Goal: Use online tool/utility: Utilize a website feature to perform a specific function

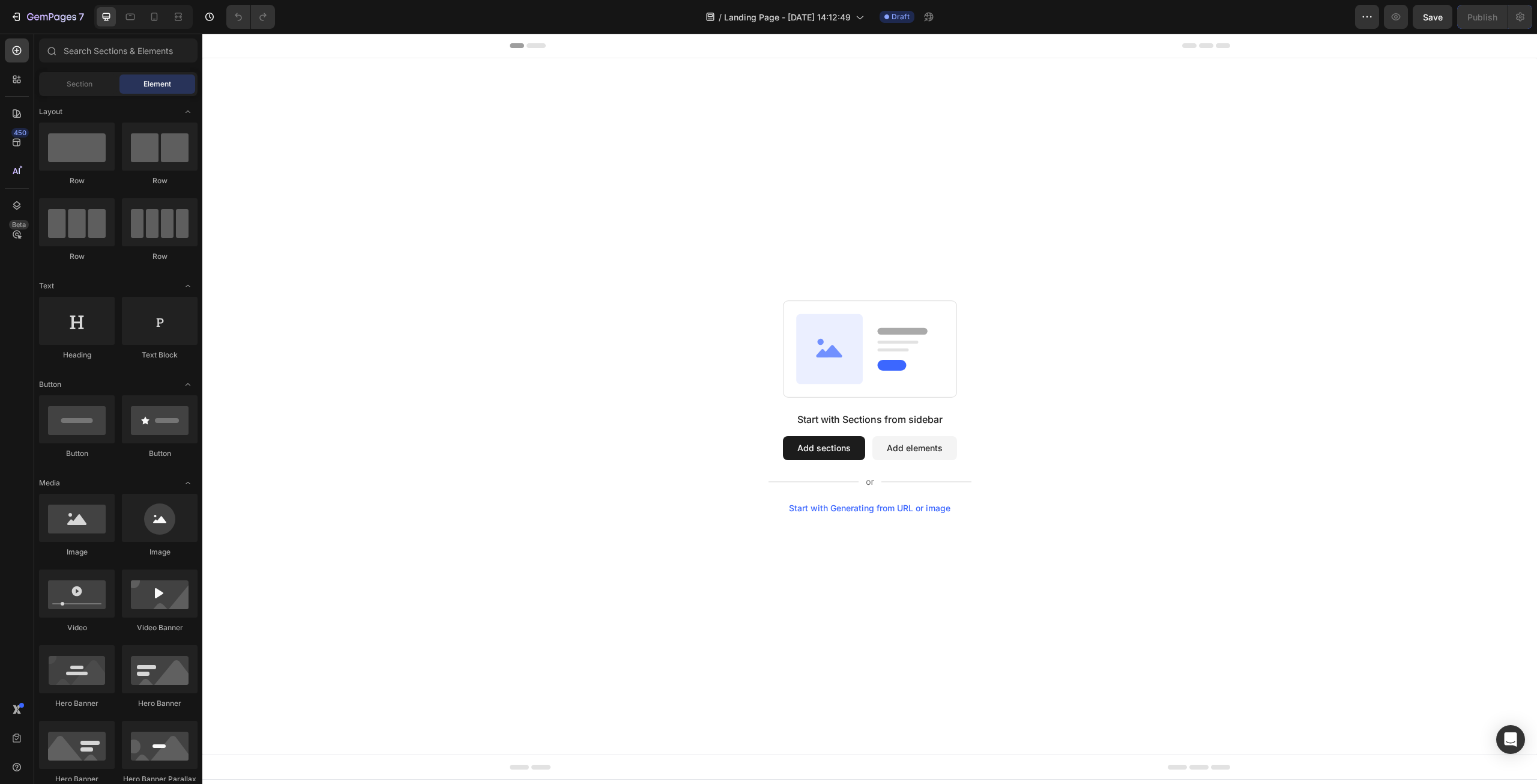
click at [884, 510] on div "Start with Generating from URL or image" at bounding box center [869, 507] width 161 height 9
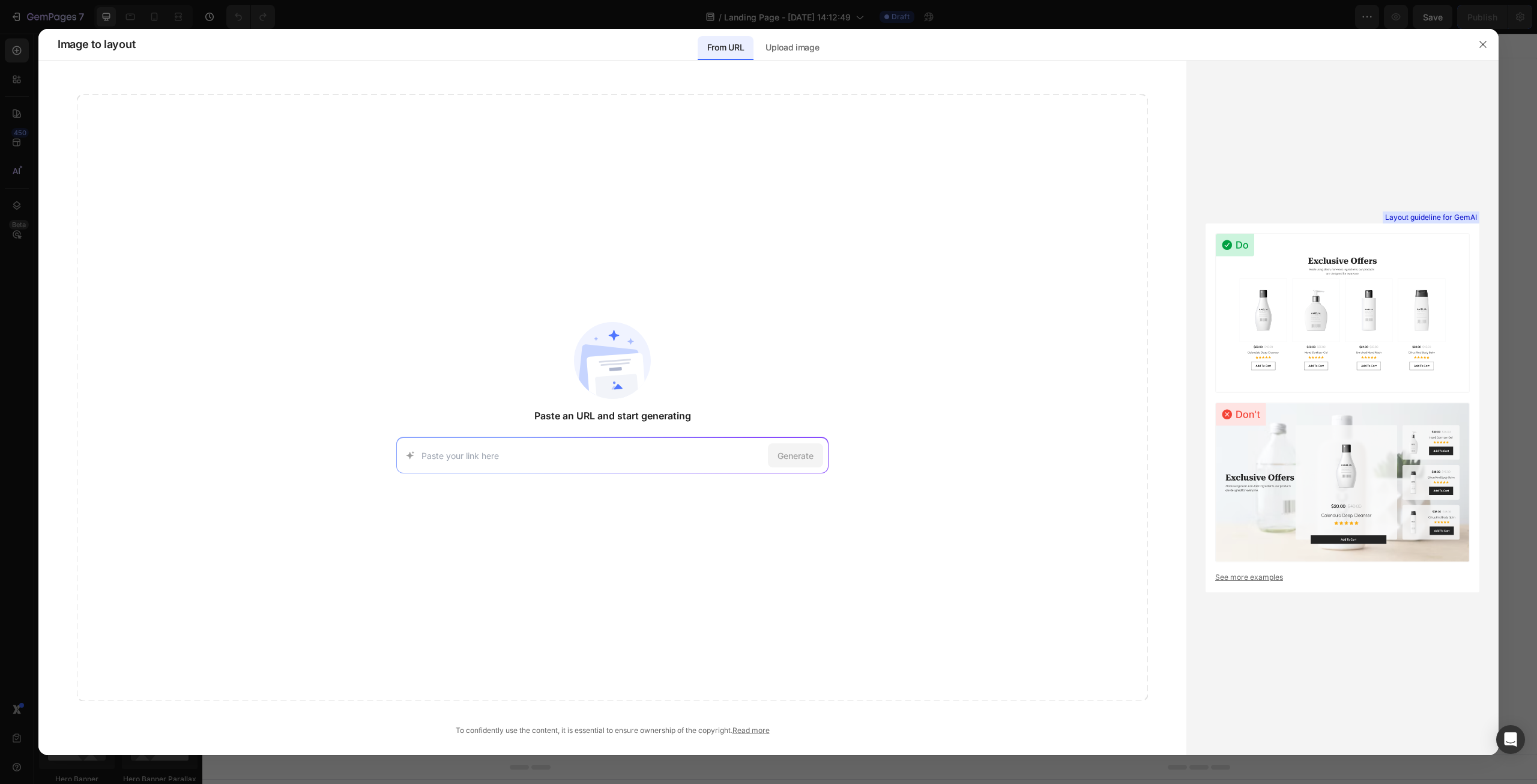
click at [465, 454] on input at bounding box center [593, 455] width 342 height 13
click at [564, 449] on input at bounding box center [593, 455] width 342 height 13
paste input "[URL][DOMAIN_NAME]"
type input "[URL][DOMAIN_NAME]"
click at [780, 454] on span "Generate" at bounding box center [796, 455] width 36 height 13
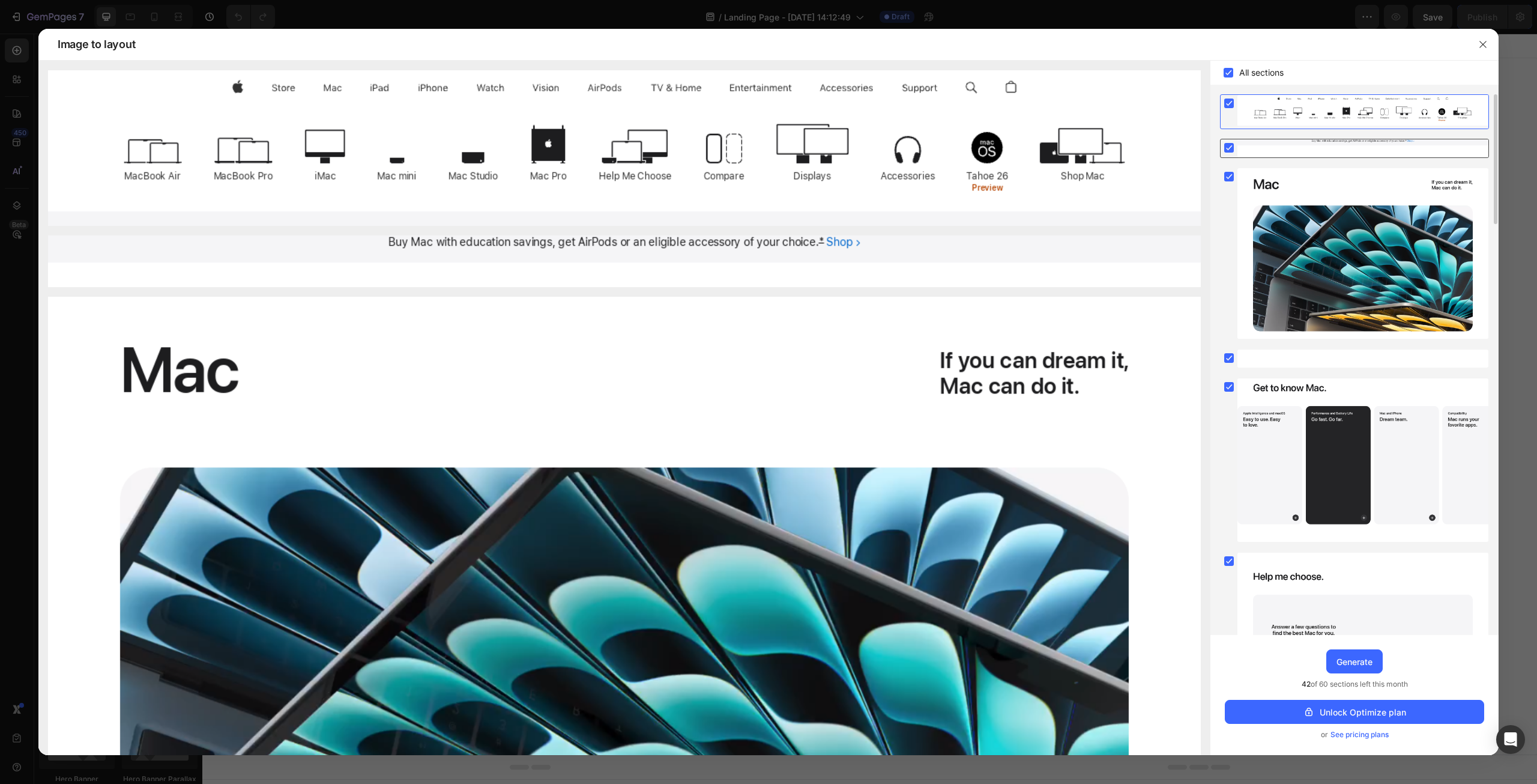
click at [1342, 157] on div at bounding box center [1363, 148] width 251 height 18
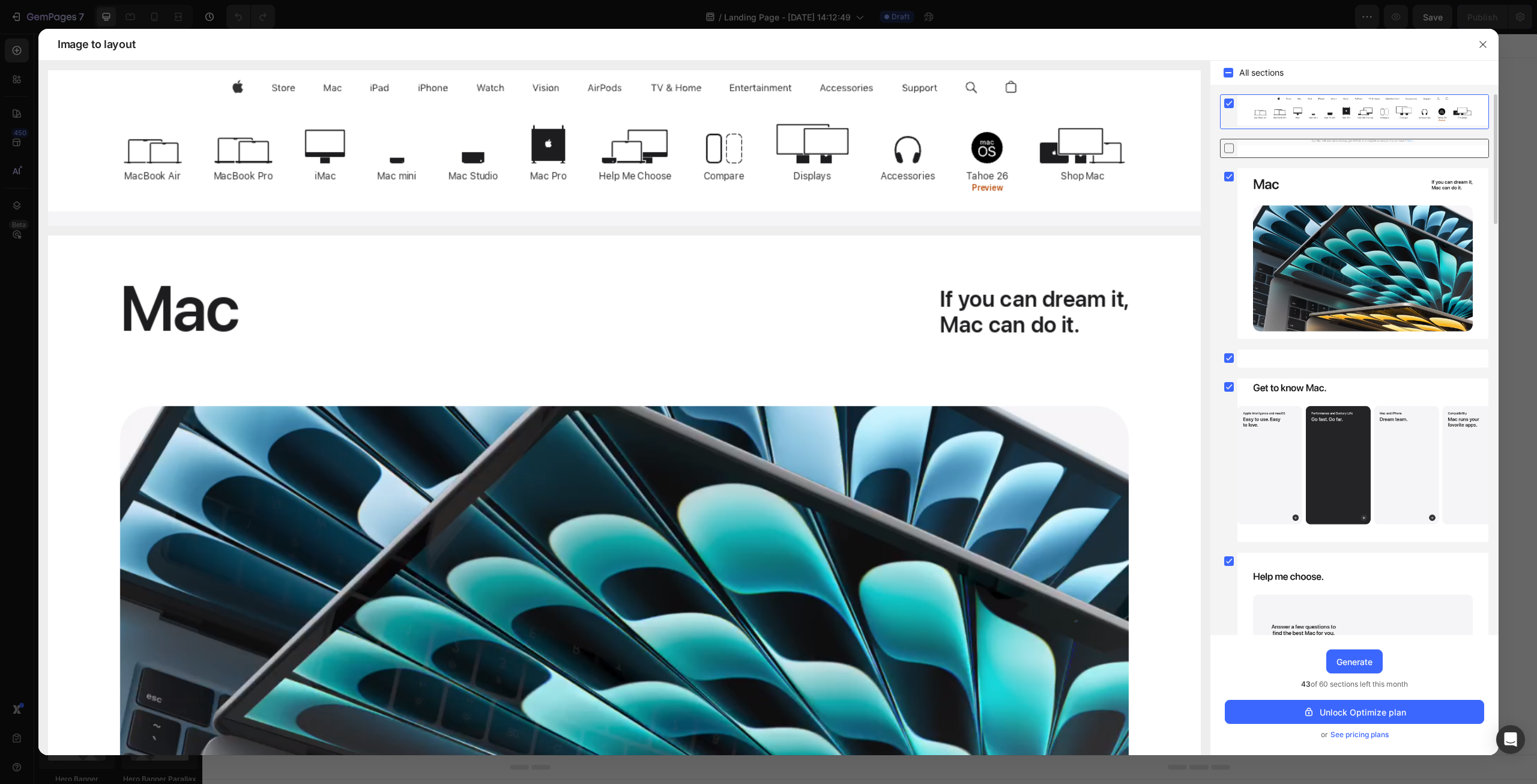
click at [1342, 157] on div at bounding box center [1363, 148] width 251 height 18
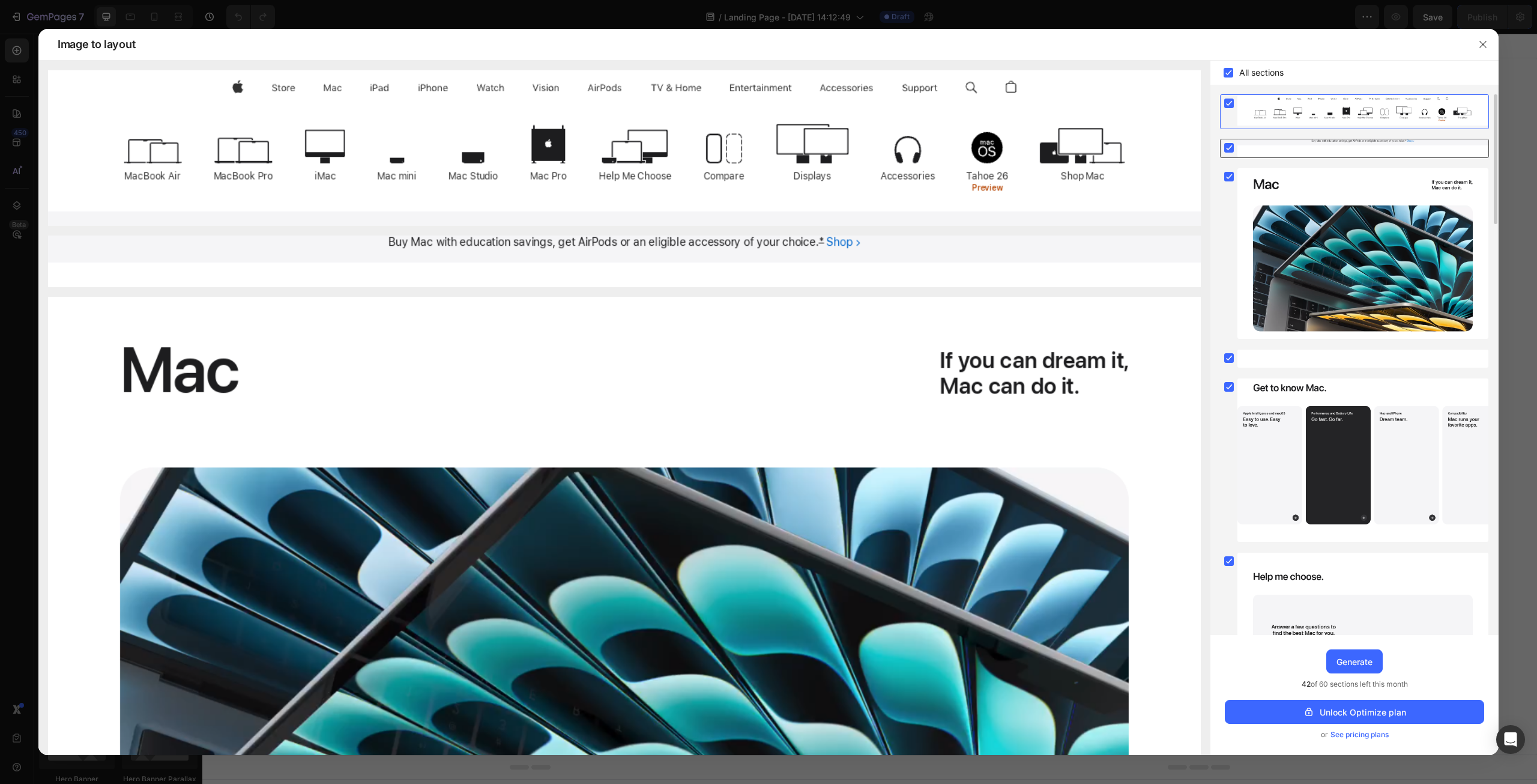
click at [1342, 157] on div at bounding box center [1363, 148] width 251 height 18
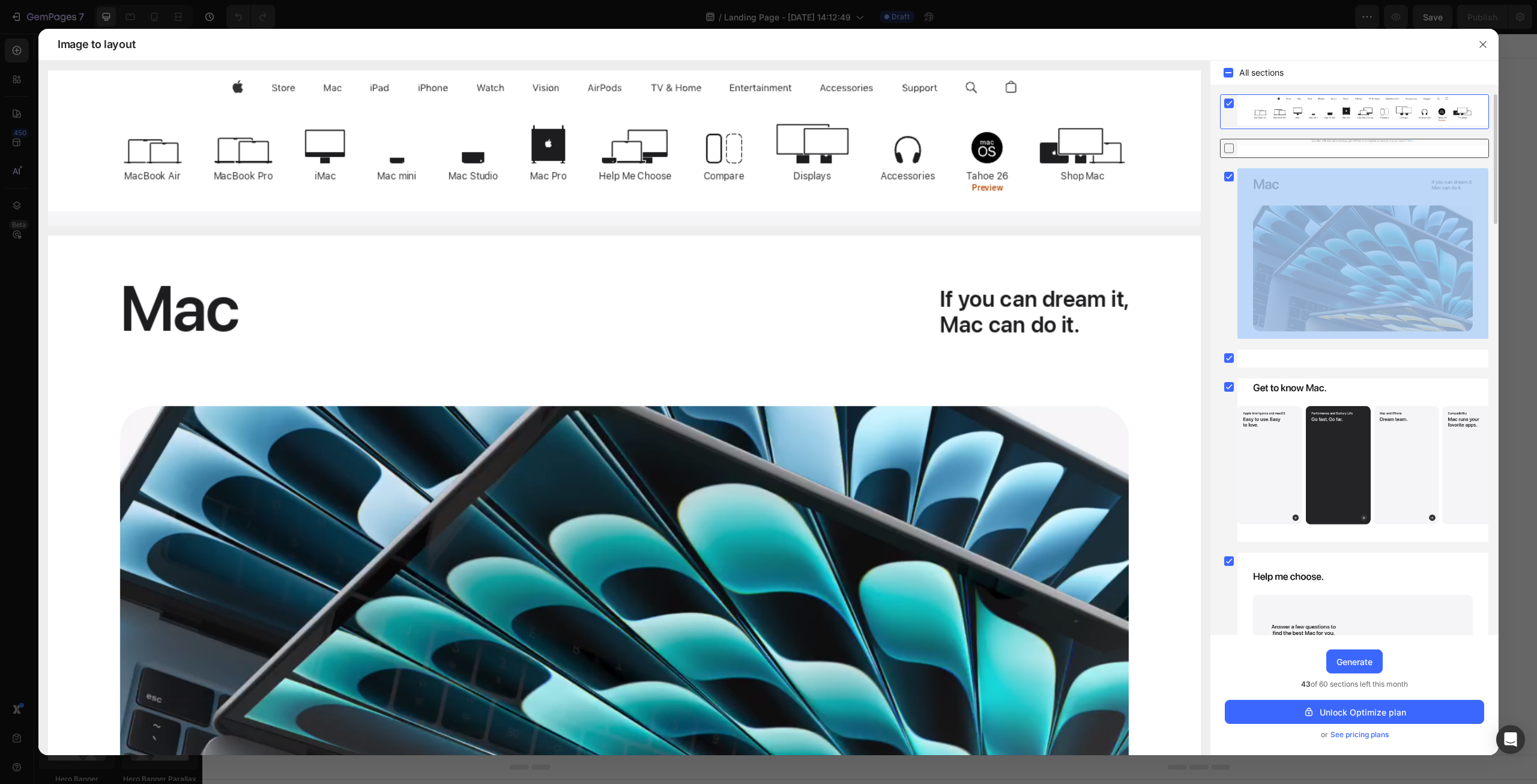
click at [1342, 157] on div at bounding box center [1363, 148] width 251 height 18
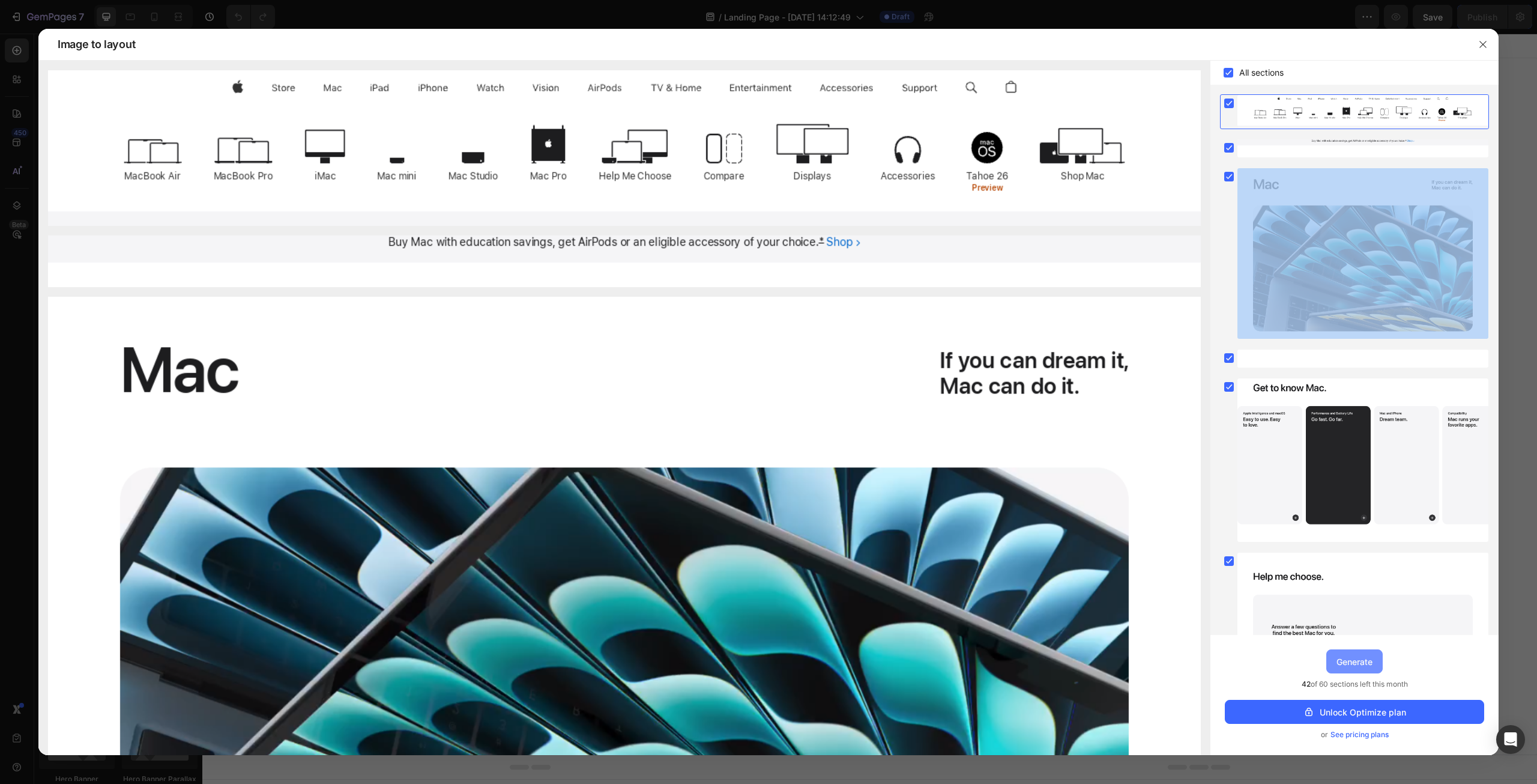
click at [1356, 667] on div "Generate" at bounding box center [1355, 662] width 36 height 13
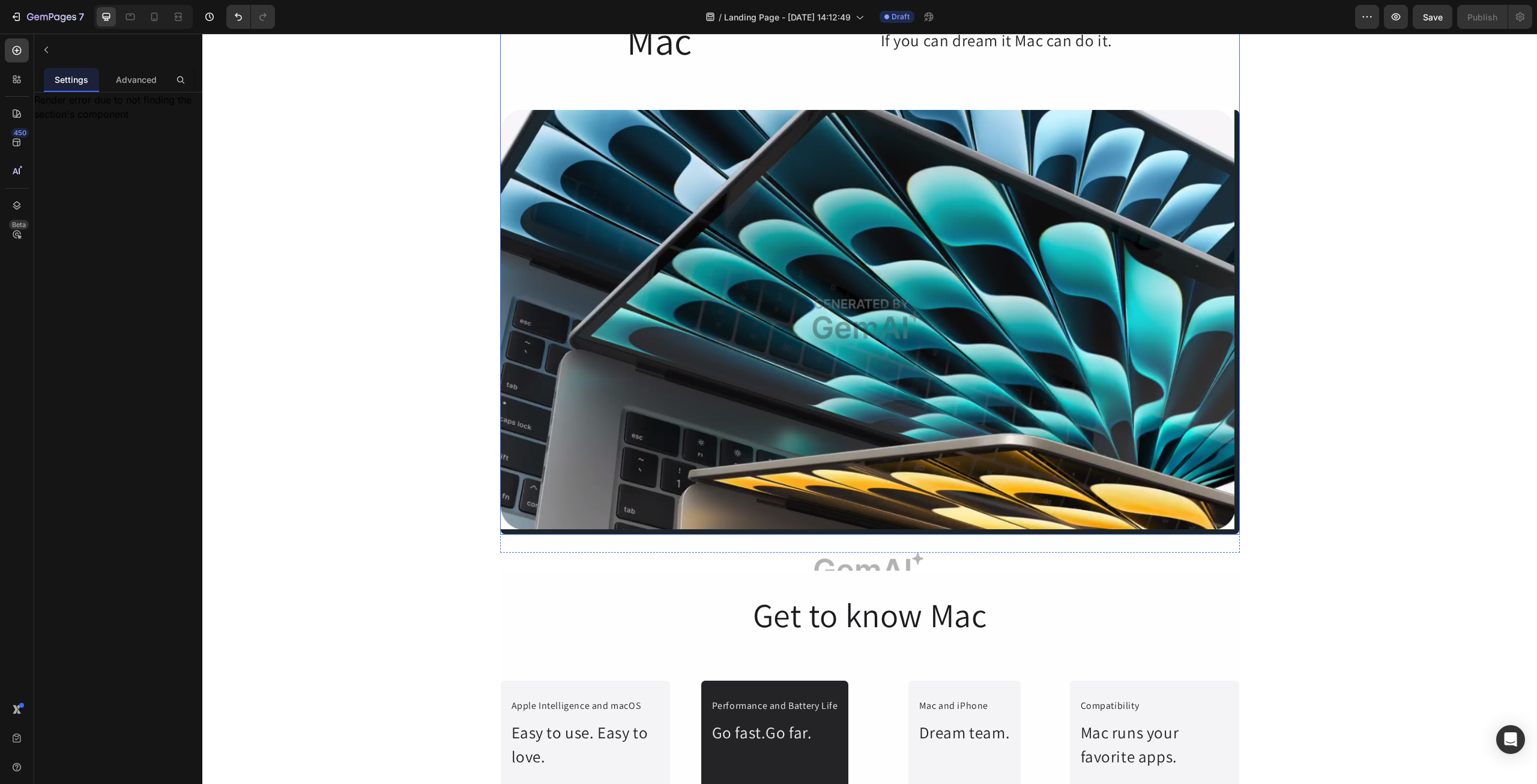
scroll to position [300, 0]
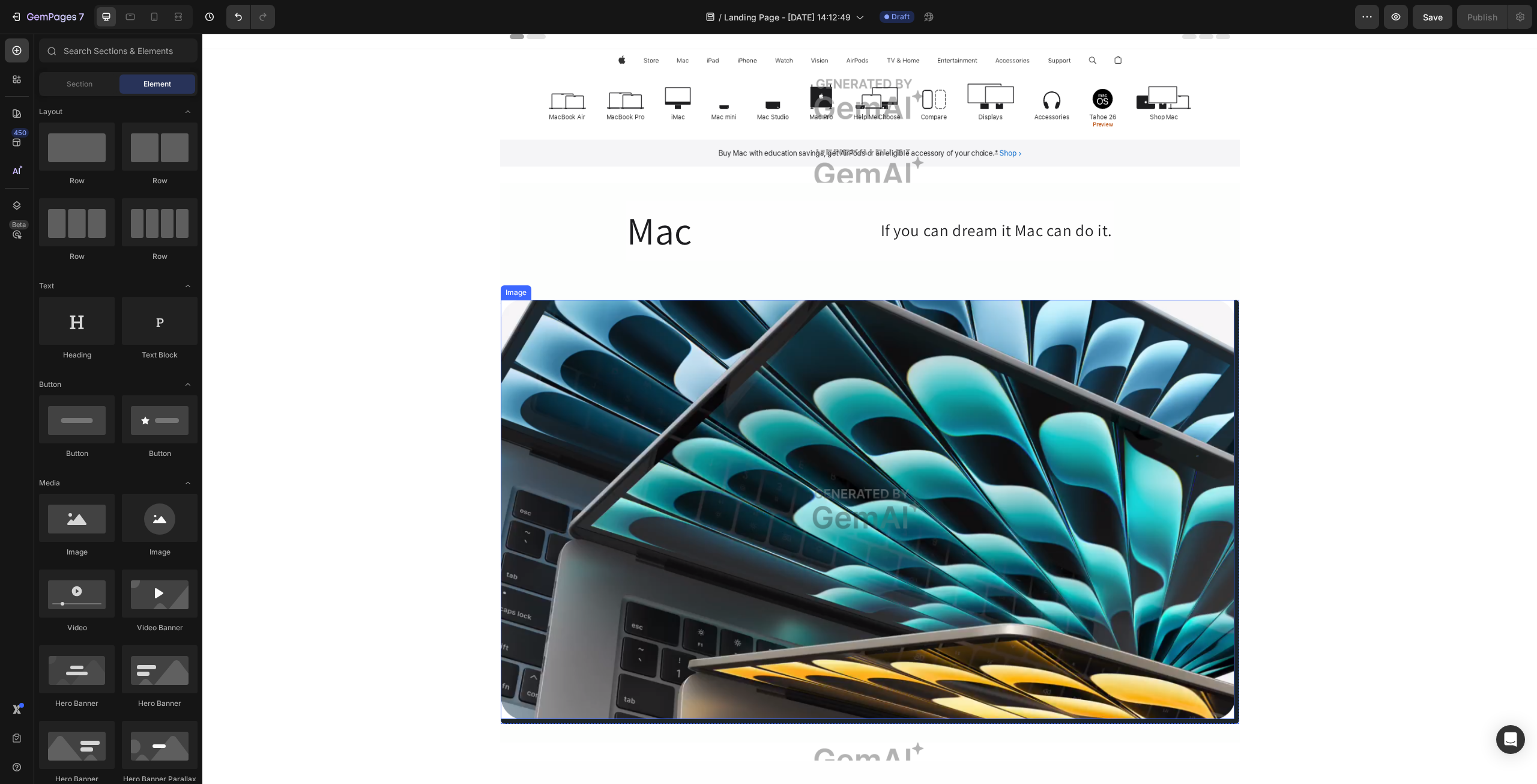
scroll to position [0, 0]
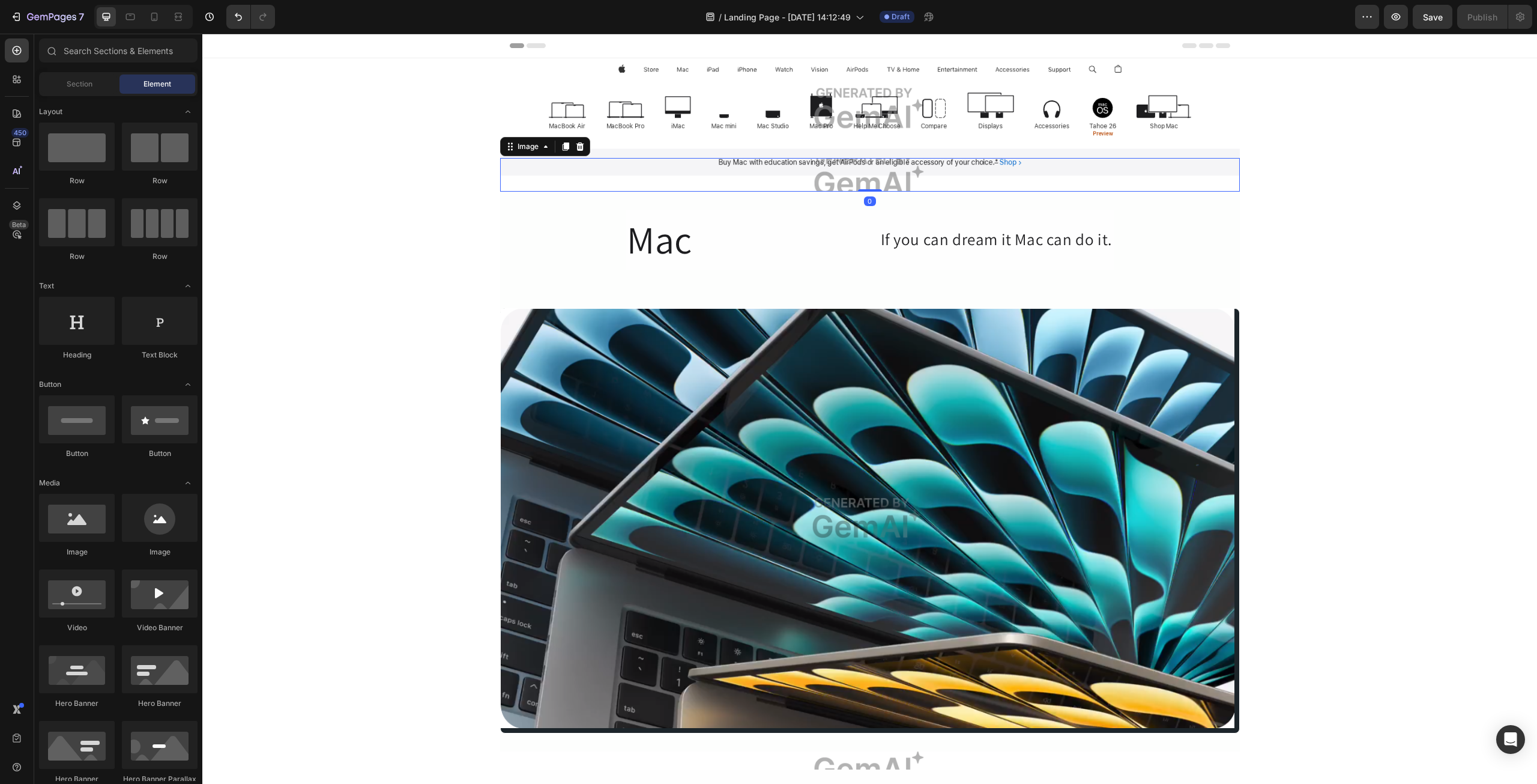
click at [855, 163] on img at bounding box center [870, 174] width 740 height 34
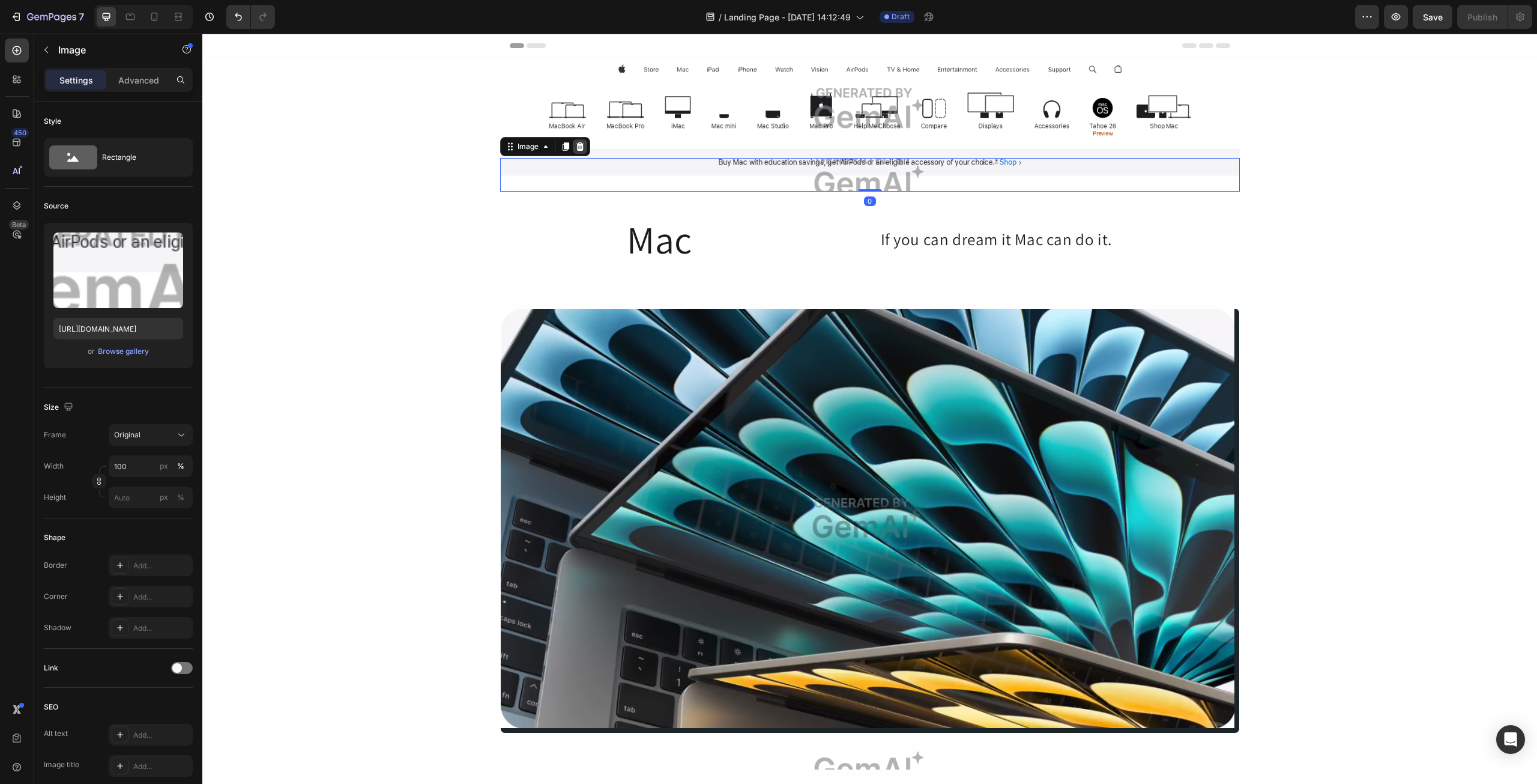
click at [577, 145] on icon at bounding box center [580, 147] width 8 height 9
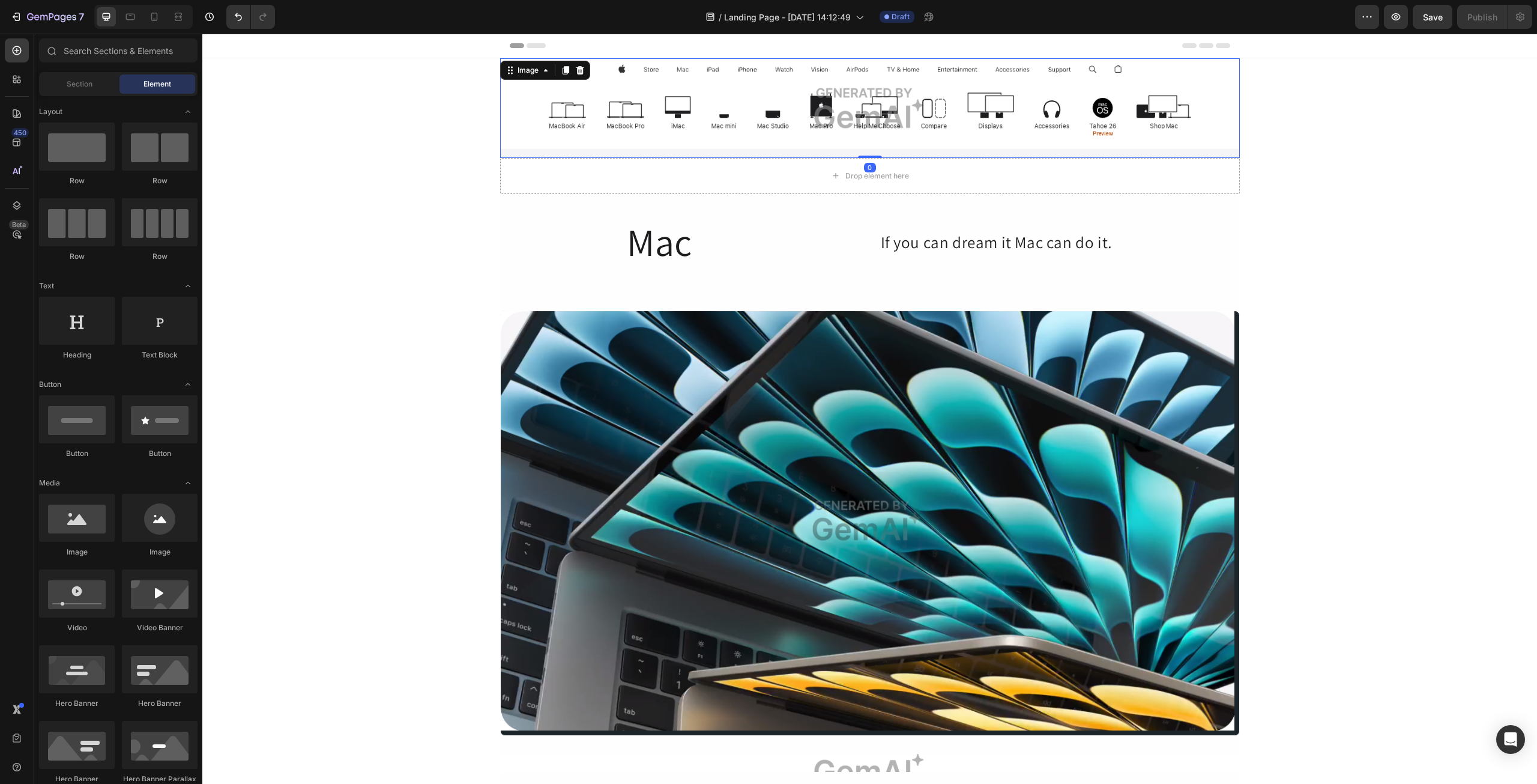
click at [775, 136] on img at bounding box center [870, 109] width 740 height 100
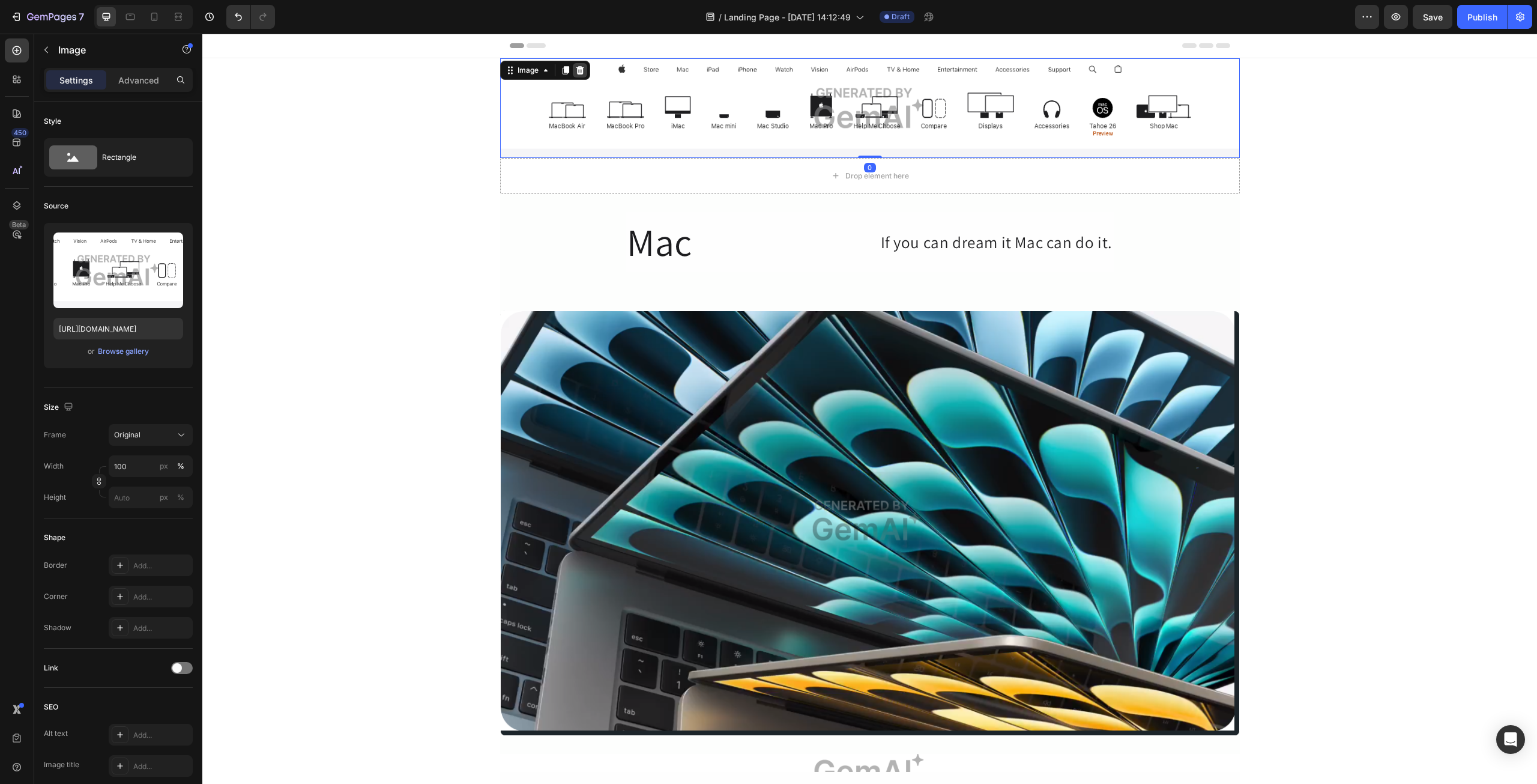
click at [580, 67] on icon at bounding box center [580, 70] width 9 height 9
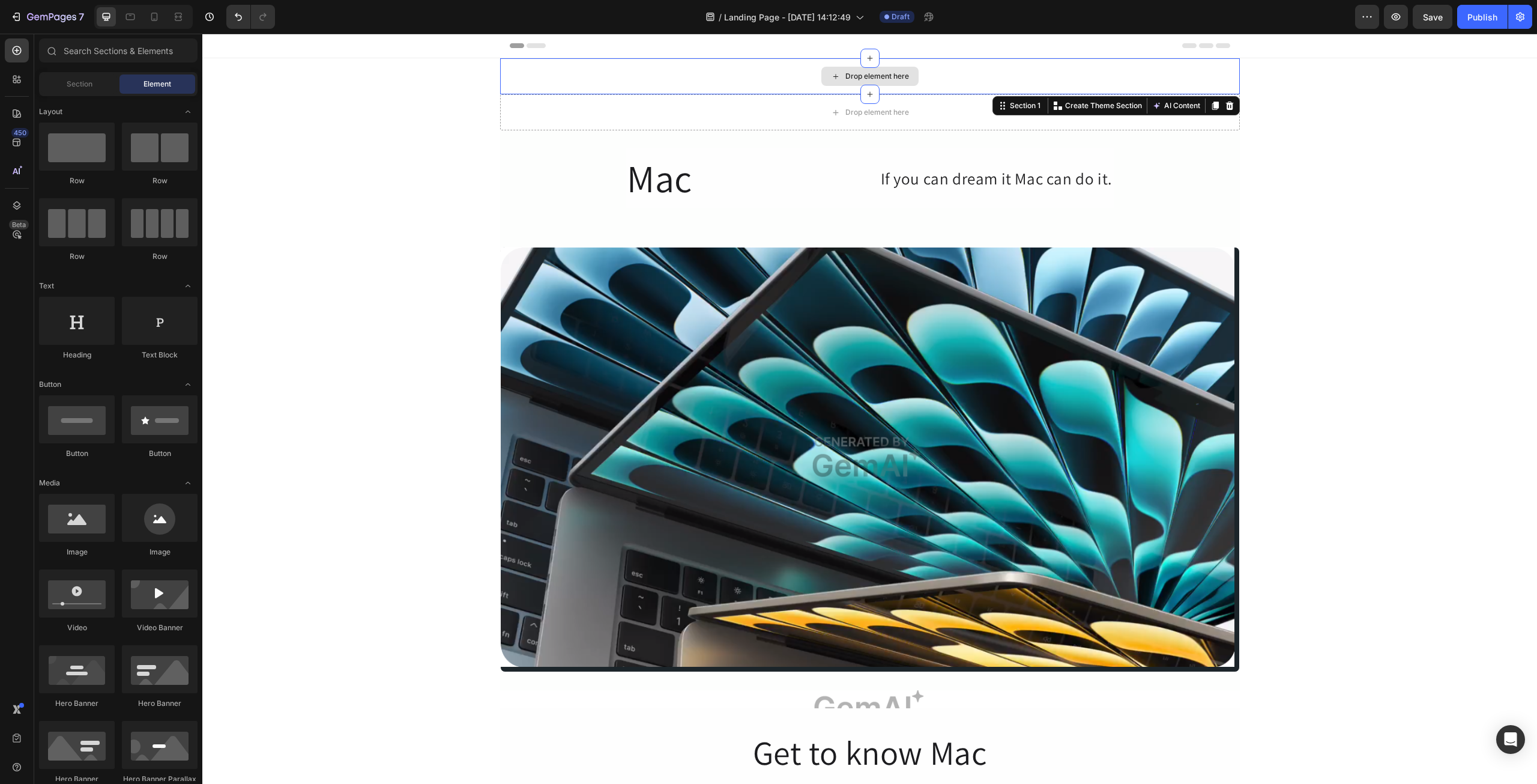
click at [1115, 68] on div "Drop element here" at bounding box center [870, 77] width 740 height 36
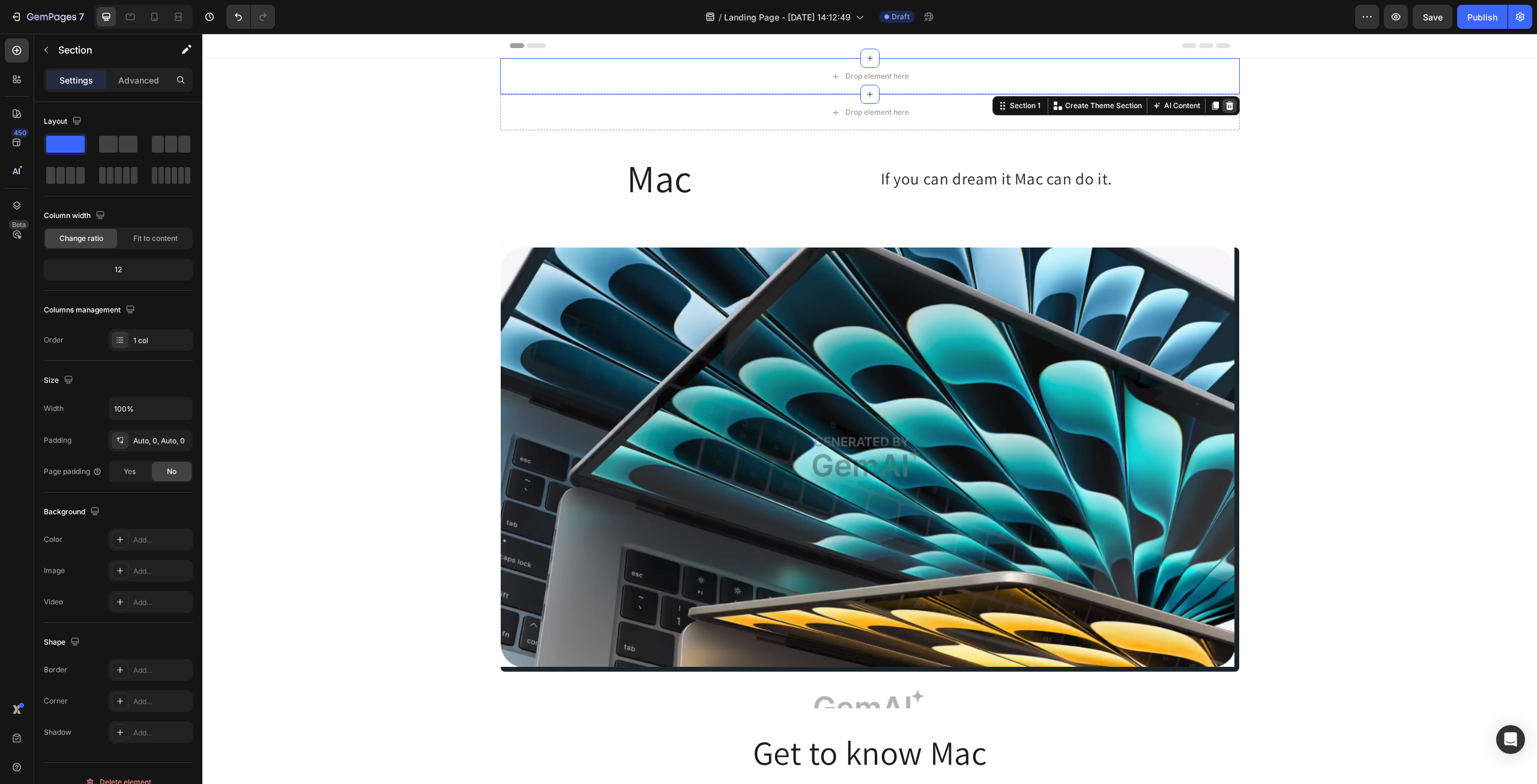
click at [1225, 101] on icon at bounding box center [1229, 105] width 9 height 9
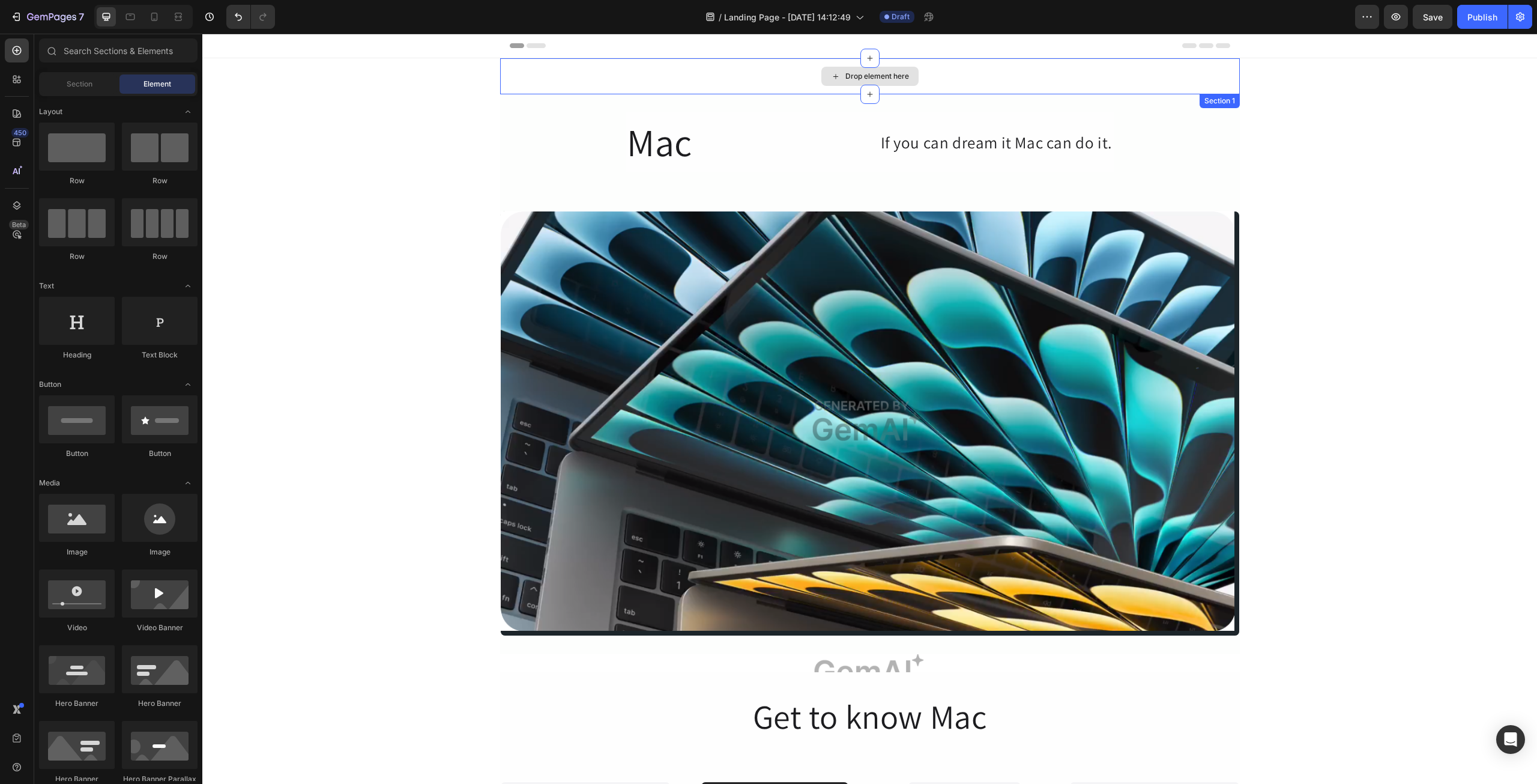
click at [1224, 84] on div "Drop element here" at bounding box center [870, 77] width 740 height 36
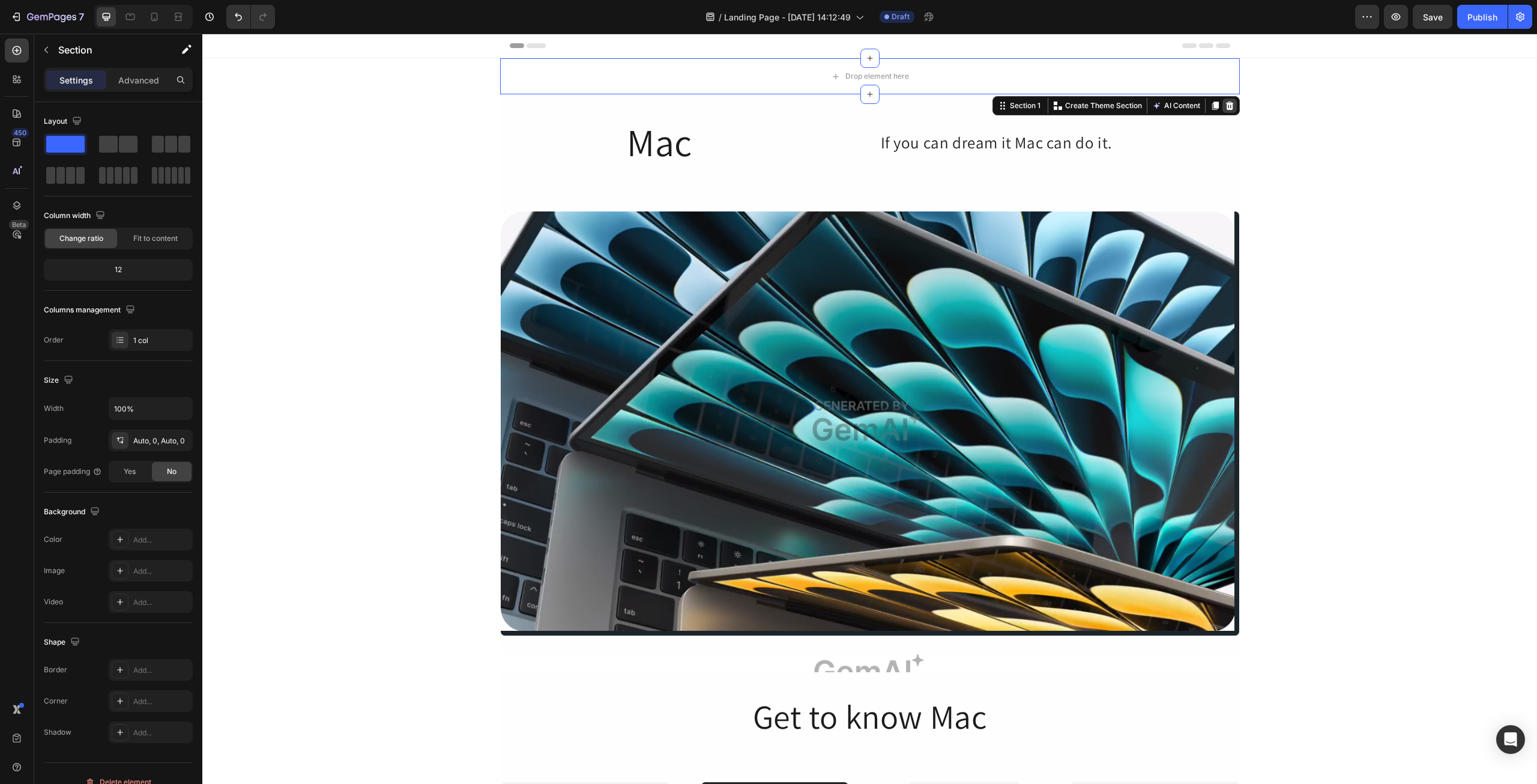
click at [1227, 101] on icon at bounding box center [1229, 105] width 9 height 9
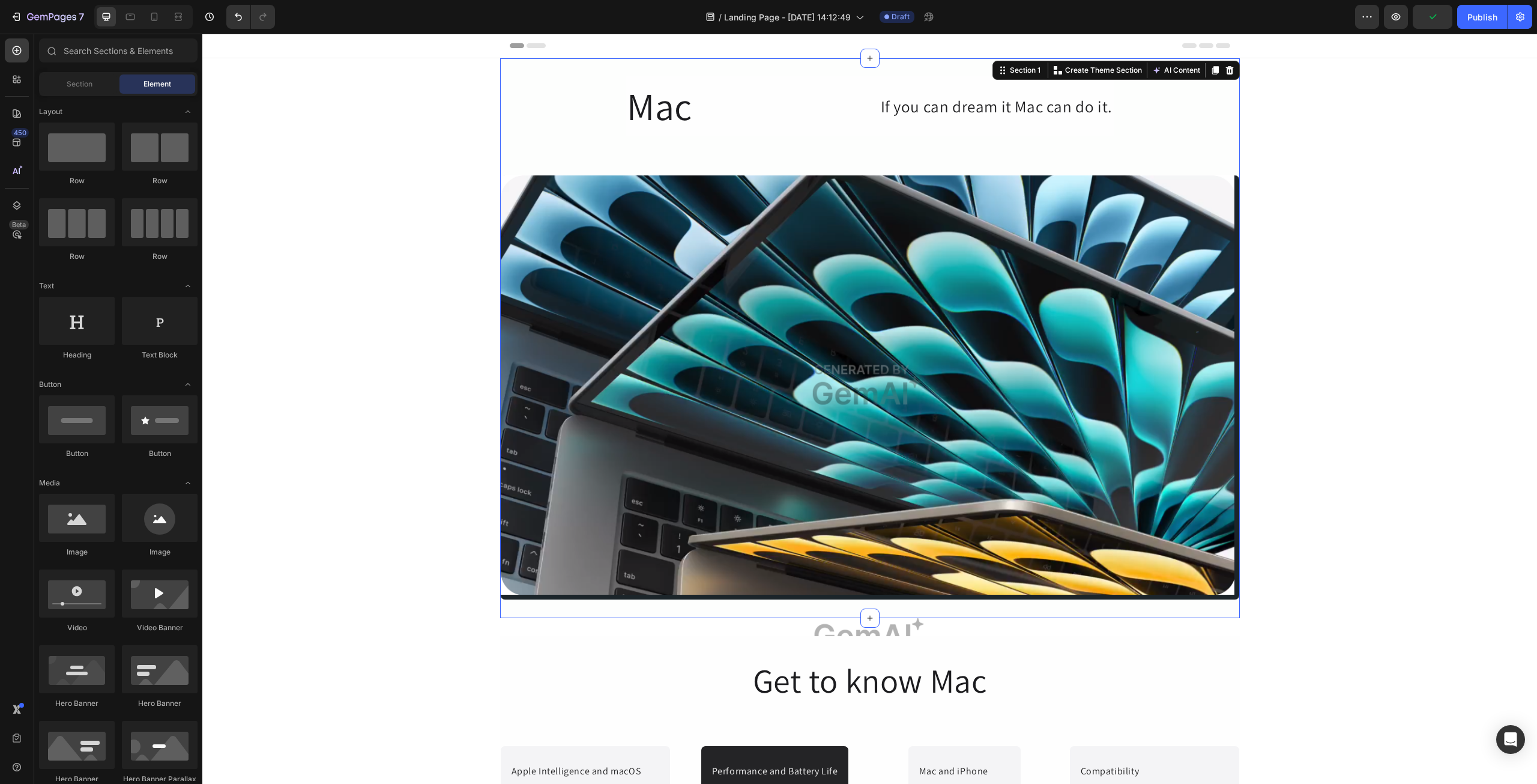
click at [550, 66] on div "Mac Heading If you can dream it Mac can do it. Text Block Row Image Row Row Sec…" at bounding box center [870, 338] width 740 height 560
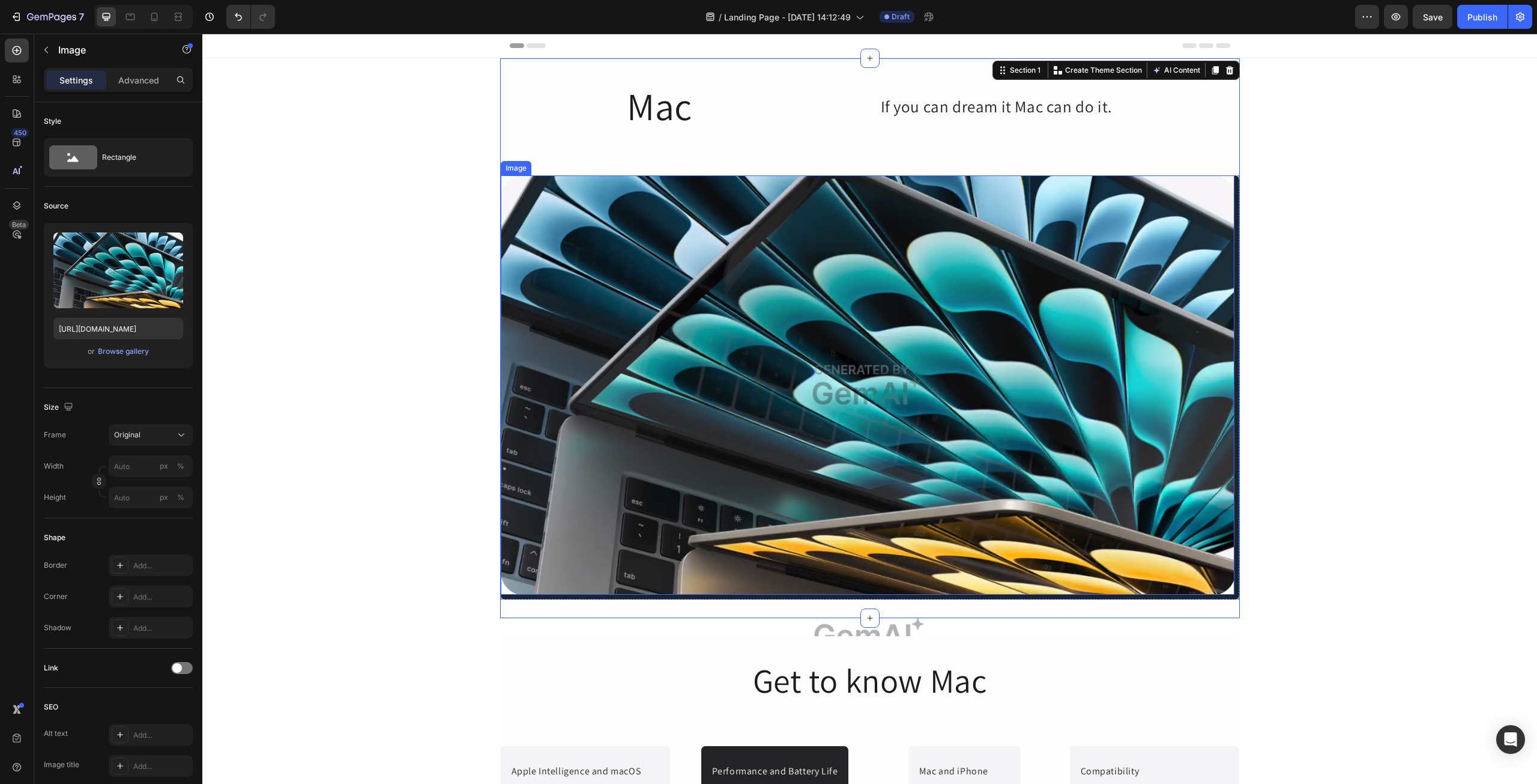
click at [632, 327] on img at bounding box center [868, 385] width 734 height 419
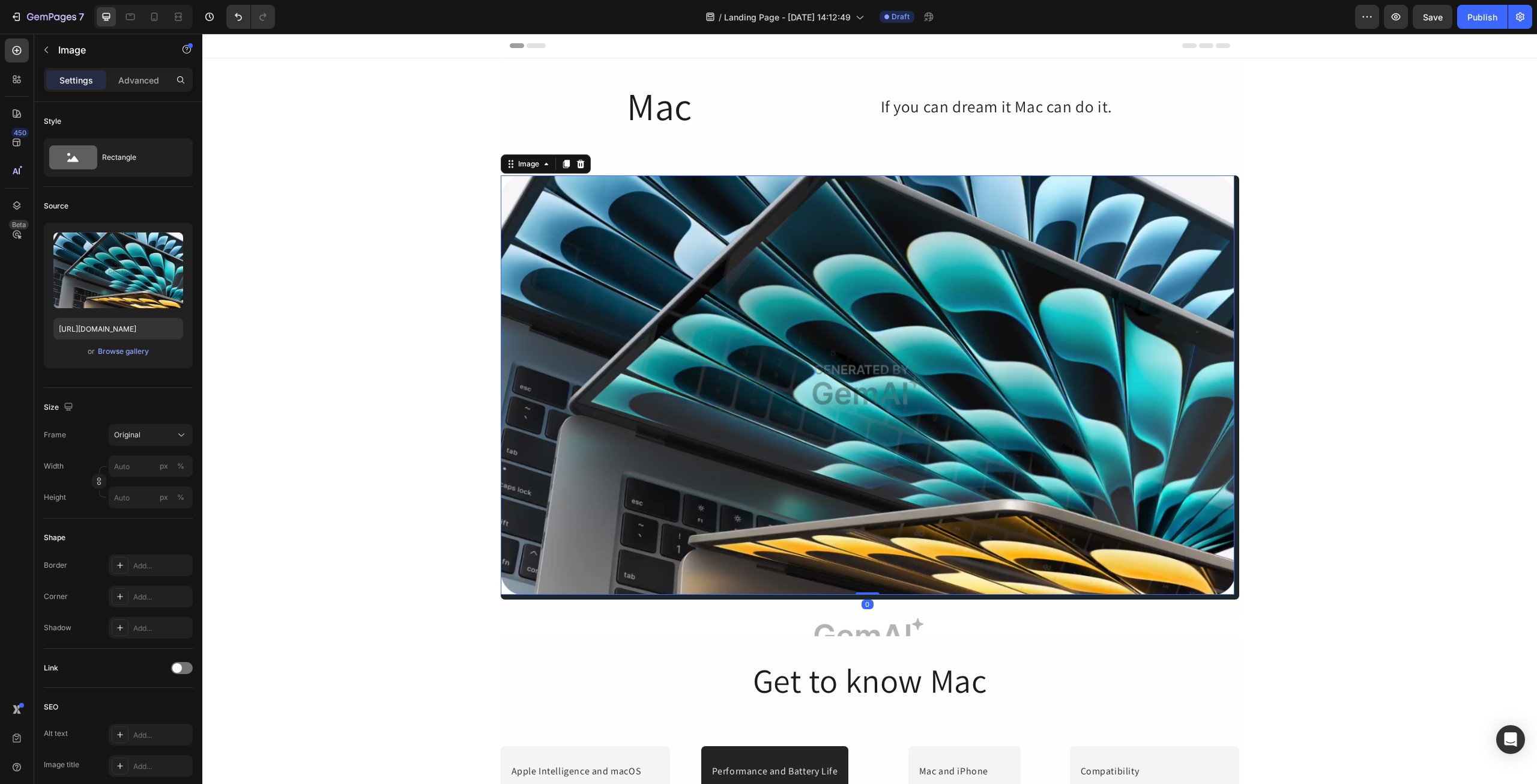
click at [632, 327] on img at bounding box center [868, 385] width 734 height 419
click at [695, 159] on div "Mac Heading If you can dream it Mac can do it. Text Block Row Image Row" at bounding box center [870, 337] width 740 height 524
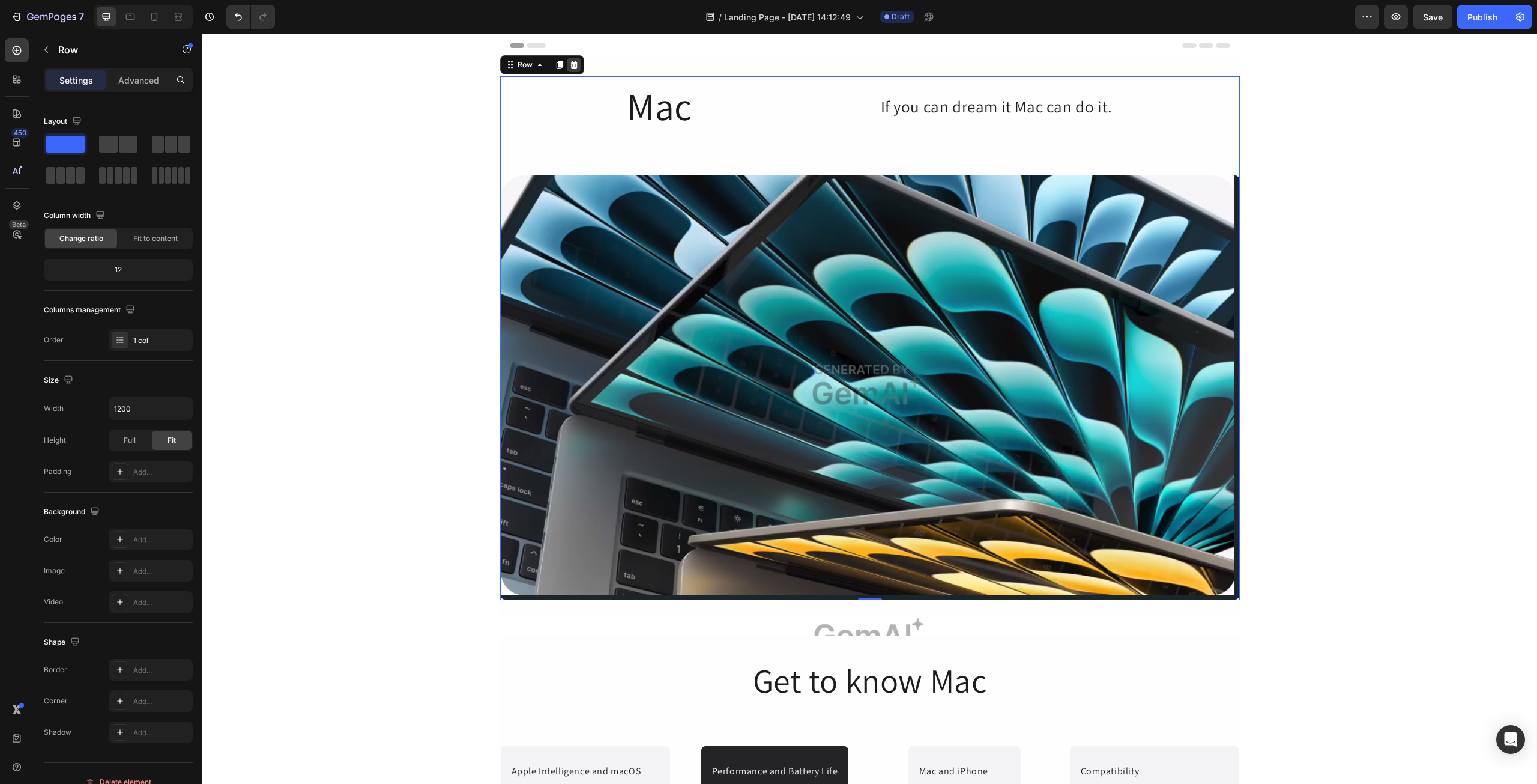
click at [571, 68] on icon at bounding box center [574, 65] width 8 height 9
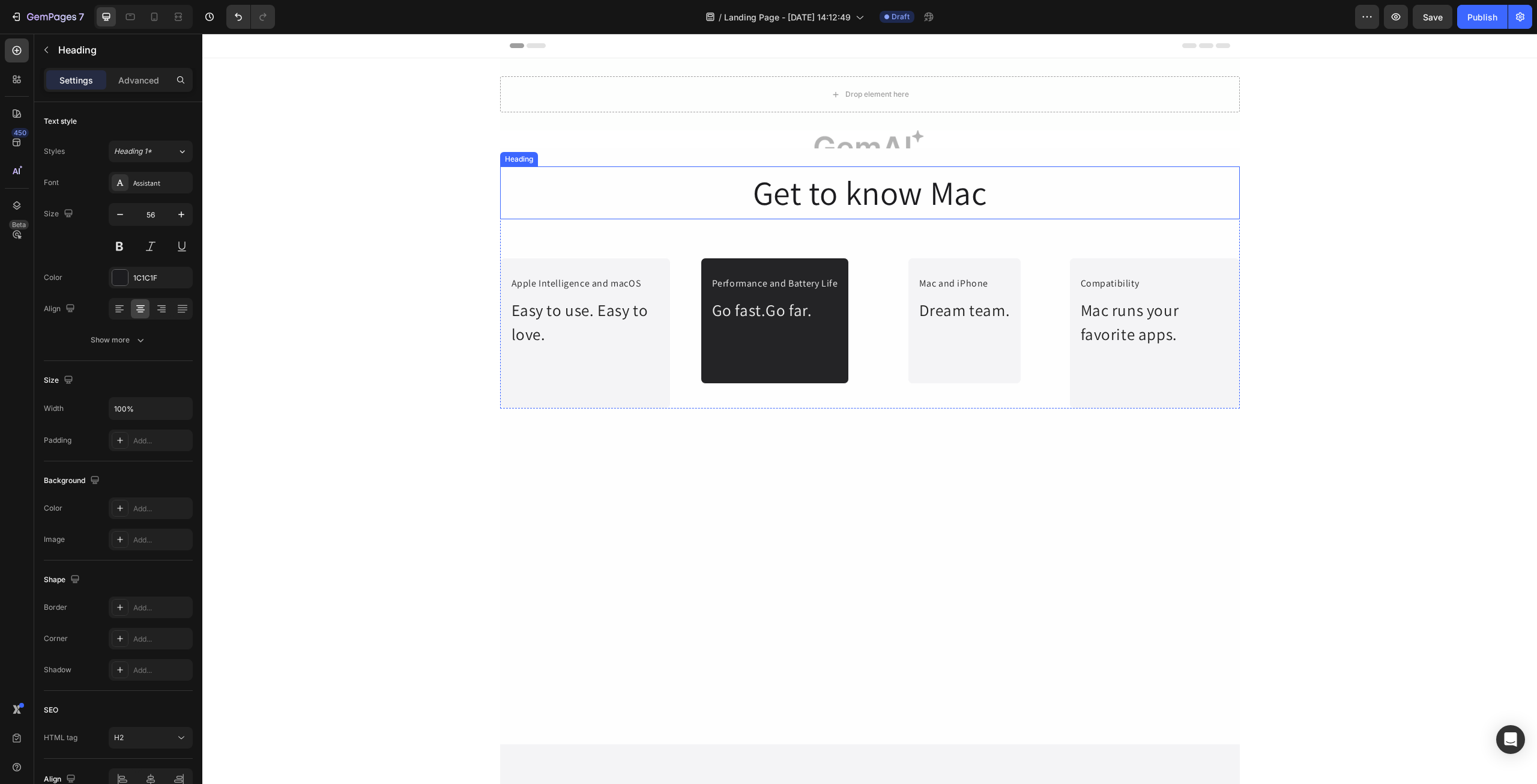
click at [841, 204] on h2 "Get to know Mac" at bounding box center [870, 192] width 740 height 53
